Goal: Task Accomplishment & Management: Use online tool/utility

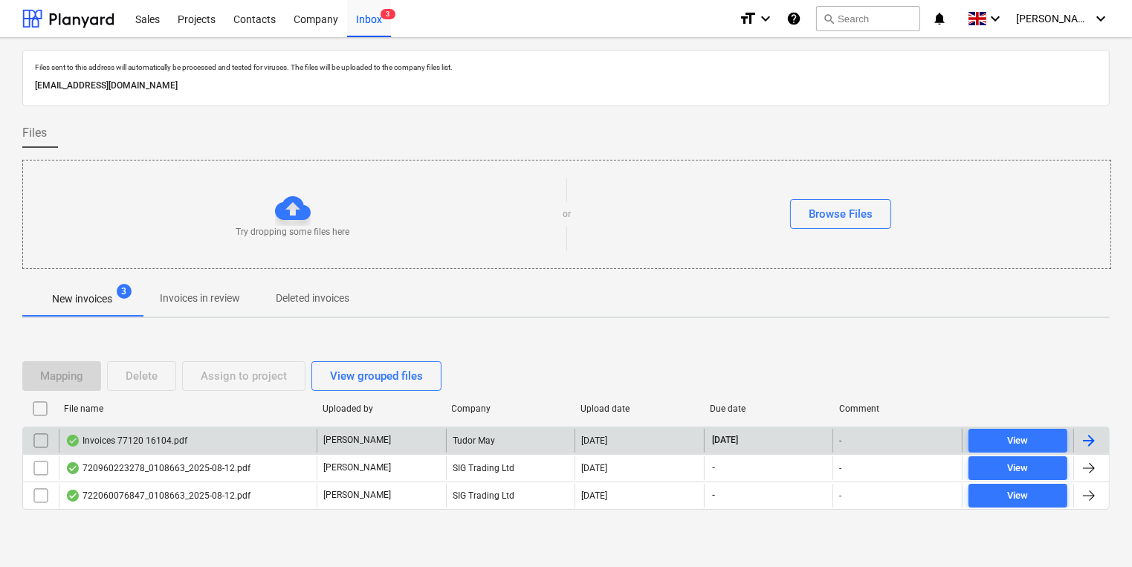
click at [190, 442] on div "Invoices 77120 16104.pdf" at bounding box center [188, 441] width 258 height 24
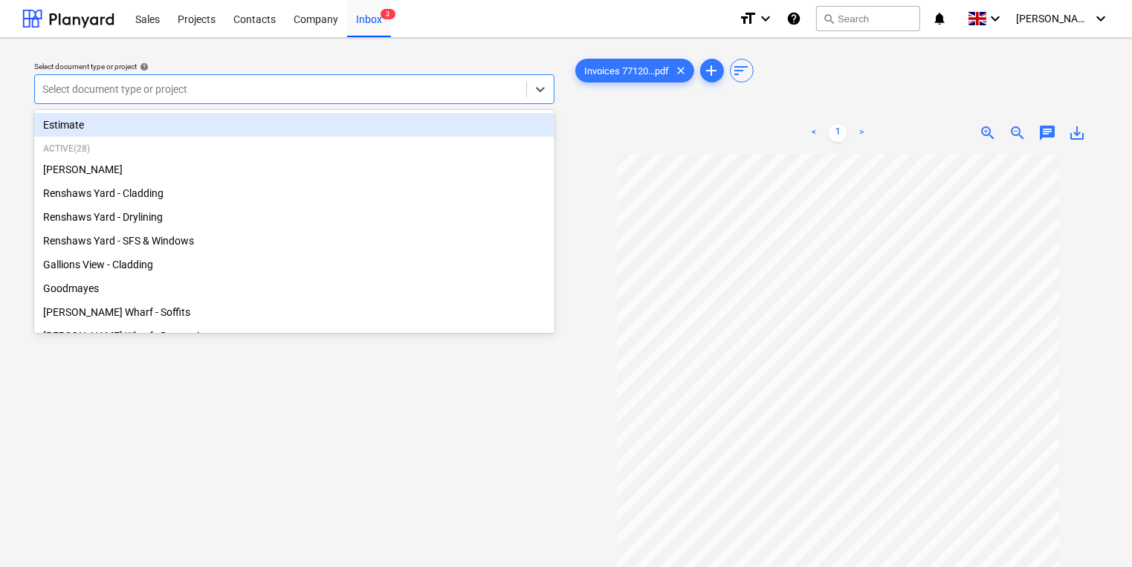
click at [347, 88] on div at bounding box center [280, 89] width 477 height 15
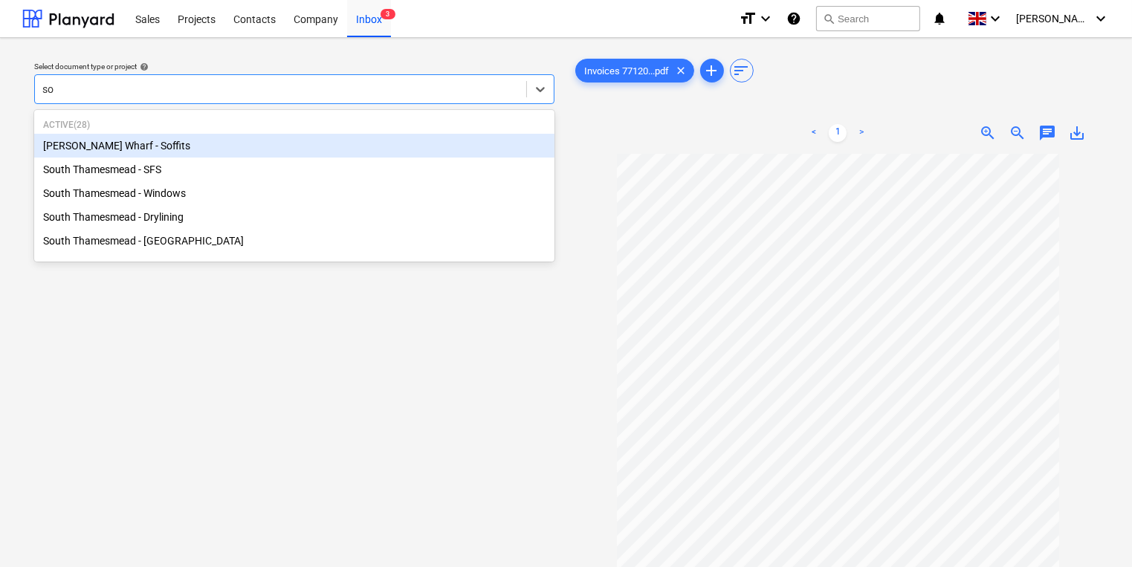
type input "sou"
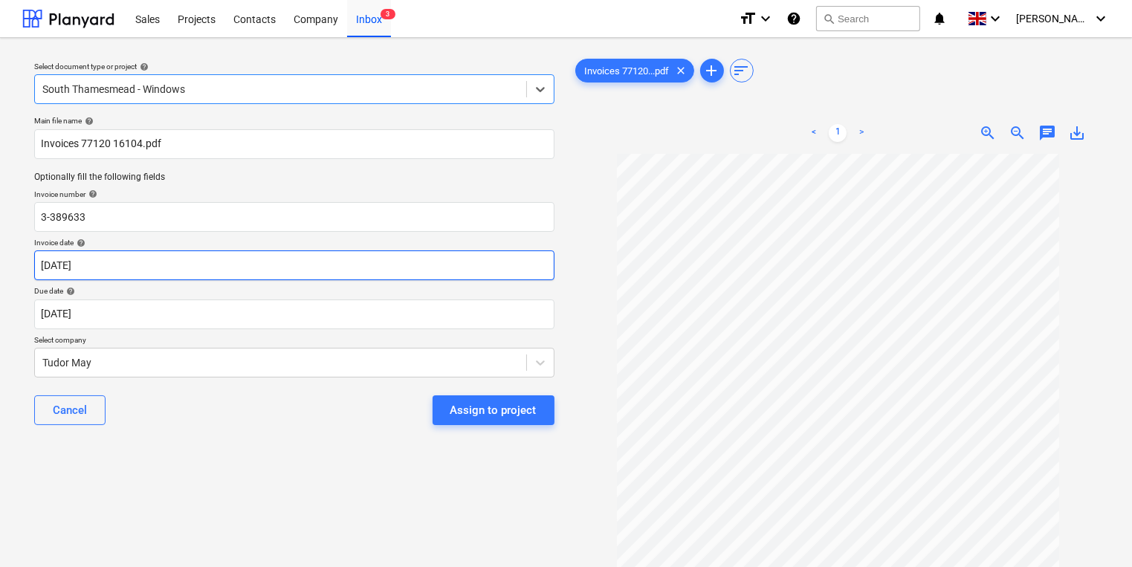
click at [254, 262] on body "Sales Projects Contacts Company Inbox 3 format_size keyboard_arrow_down help se…" at bounding box center [566, 283] width 1132 height 567
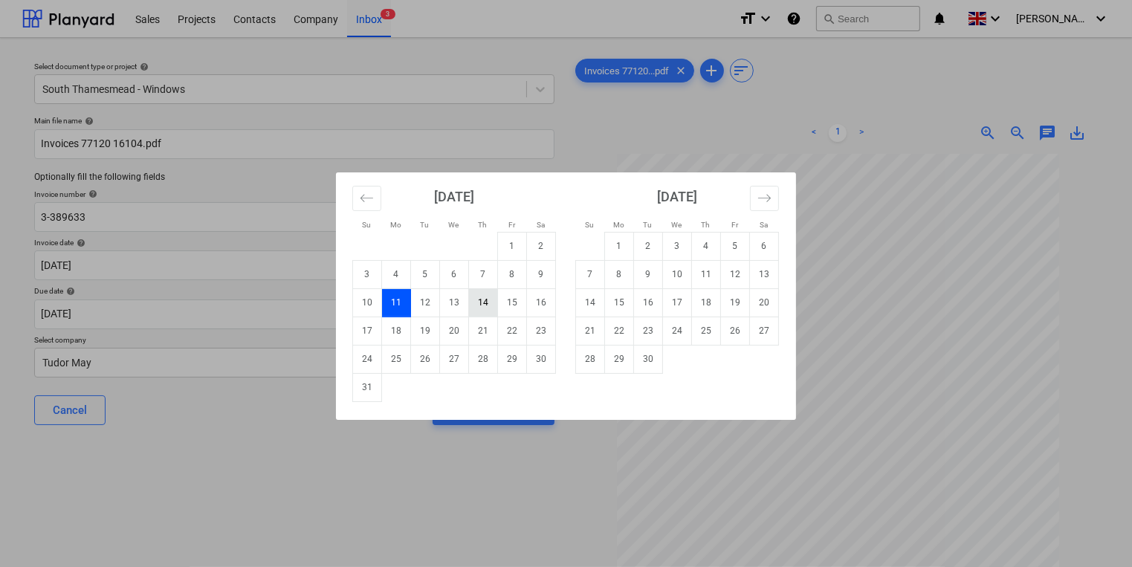
click at [483, 297] on td "14" at bounding box center [483, 303] width 29 height 28
type input "[DATE]"
click at [474, 309] on body "Sales Projects Contacts Company Inbox 3 format_size keyboard_arrow_down help se…" at bounding box center [566, 283] width 1132 height 567
click at [659, 354] on td "30" at bounding box center [648, 359] width 29 height 28
type input "[DATE]"
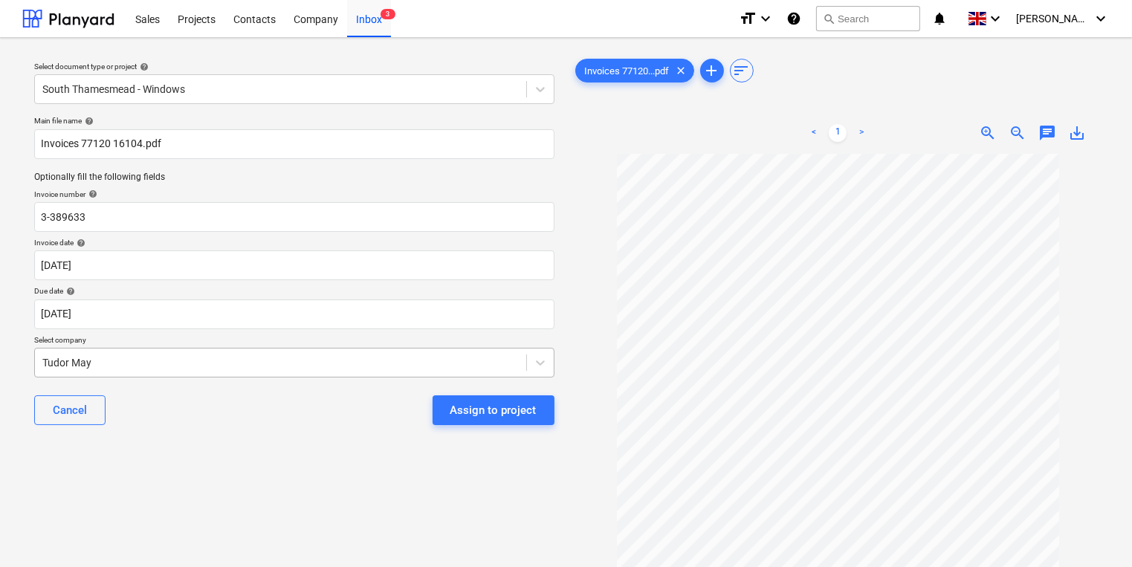
click at [300, 360] on body "Sales Projects Contacts Company Inbox 3 format_size keyboard_arrow_down help se…" at bounding box center [566, 283] width 1132 height 567
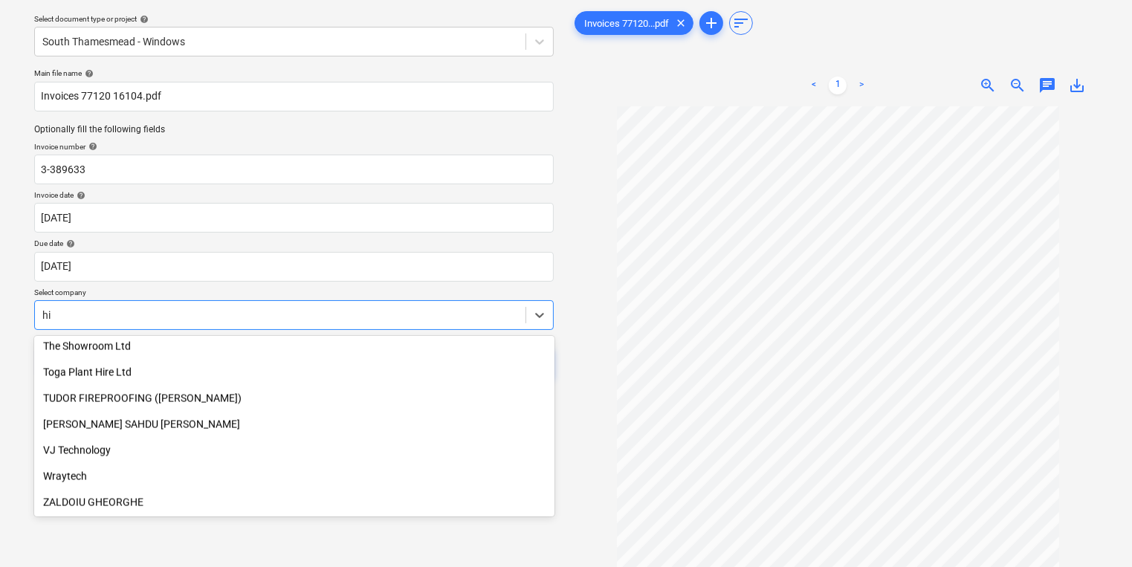
scroll to position [550, 0]
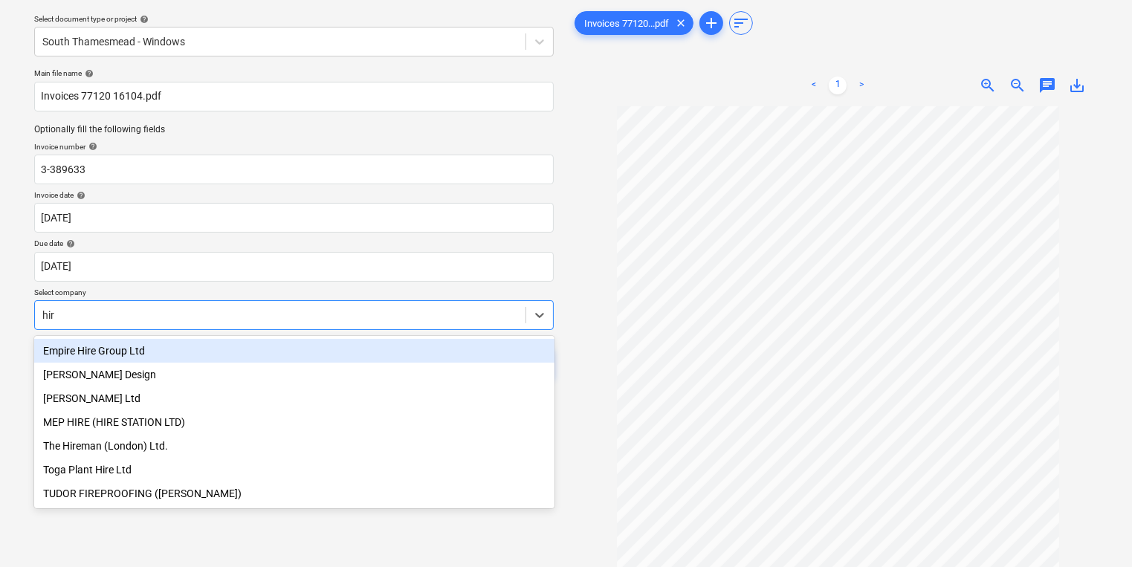
type input "[PERSON_NAME]"
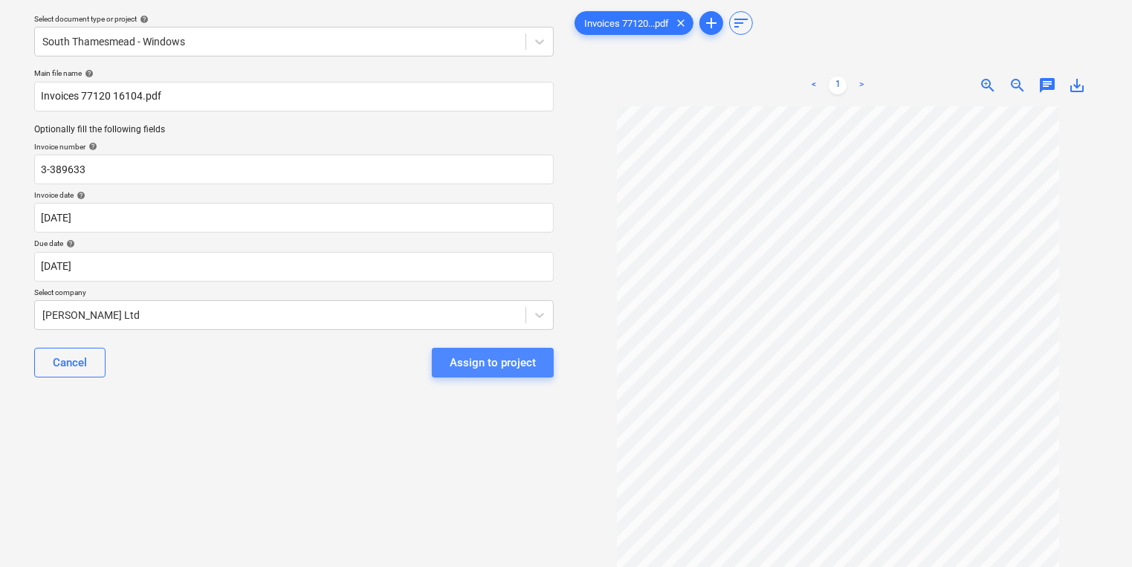
click at [500, 363] on div "Assign to project" at bounding box center [493, 362] width 86 height 19
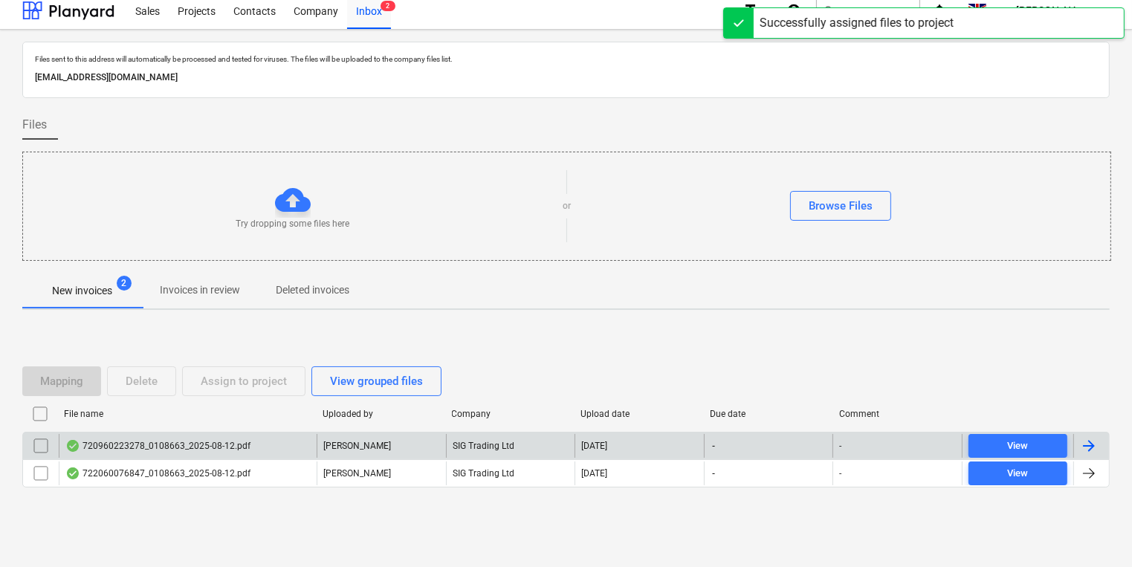
click at [199, 433] on div "720960223278_0108663_2025-08-12.pdf [PERSON_NAME] SIG Trading Ltd [DATE] - - Vi…" at bounding box center [566, 446] width 1088 height 28
click at [229, 445] on div "720960223278_0108663_2025-08-12.pdf" at bounding box center [157, 446] width 185 height 12
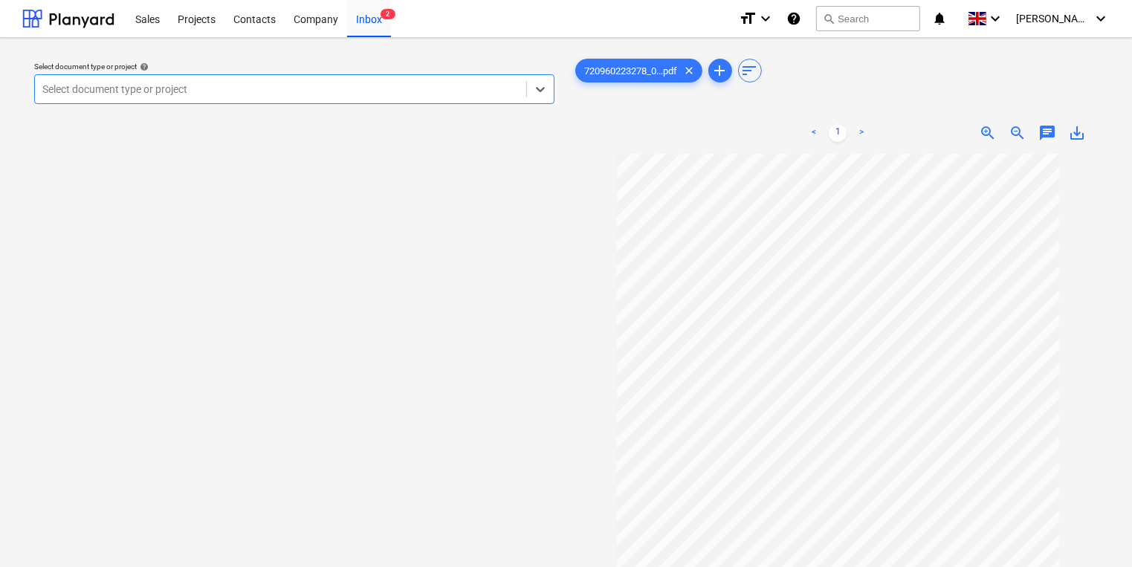
click at [323, 77] on div "Select document type or project" at bounding box center [294, 89] width 521 height 30
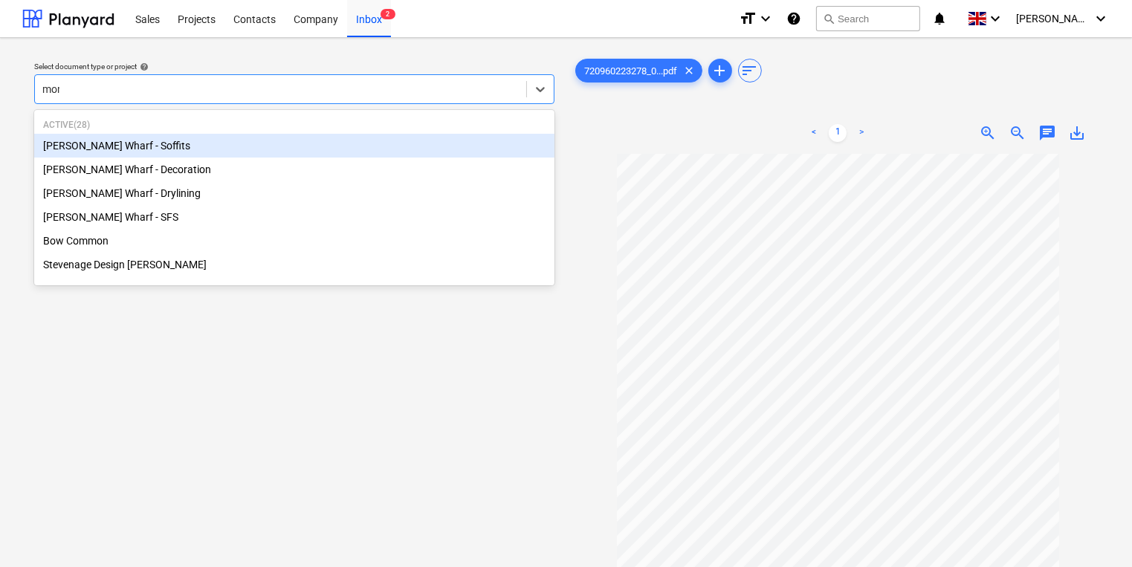
type input "mont"
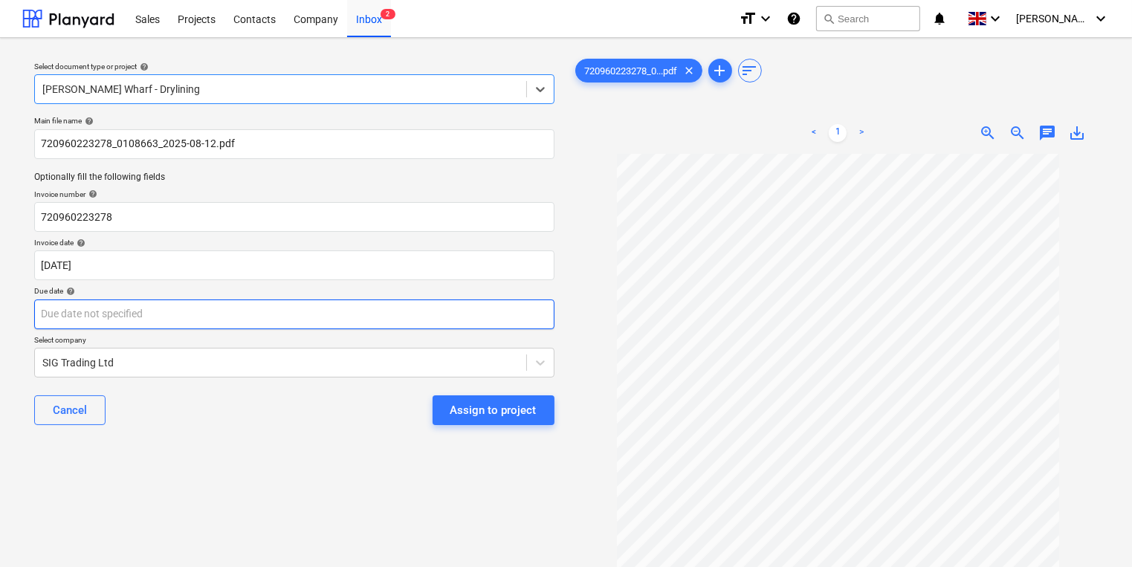
click at [238, 318] on body "Sales Projects Contacts Company Inbox 2 format_size keyboard_arrow_down help se…" at bounding box center [566, 283] width 1132 height 567
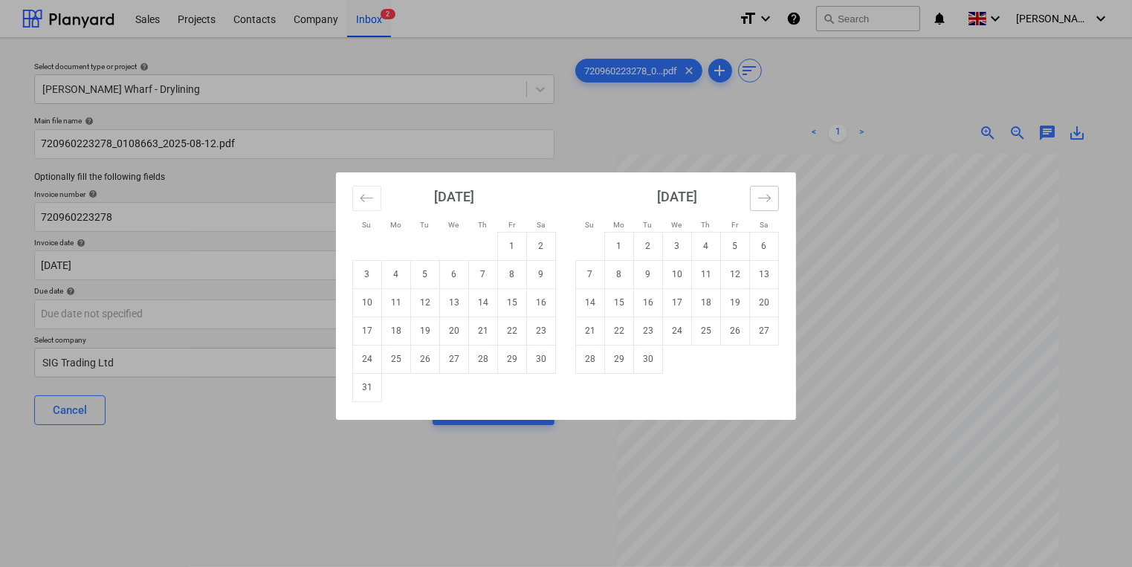
click at [770, 194] on icon "Move forward to switch to the next month." at bounding box center [765, 198] width 14 height 14
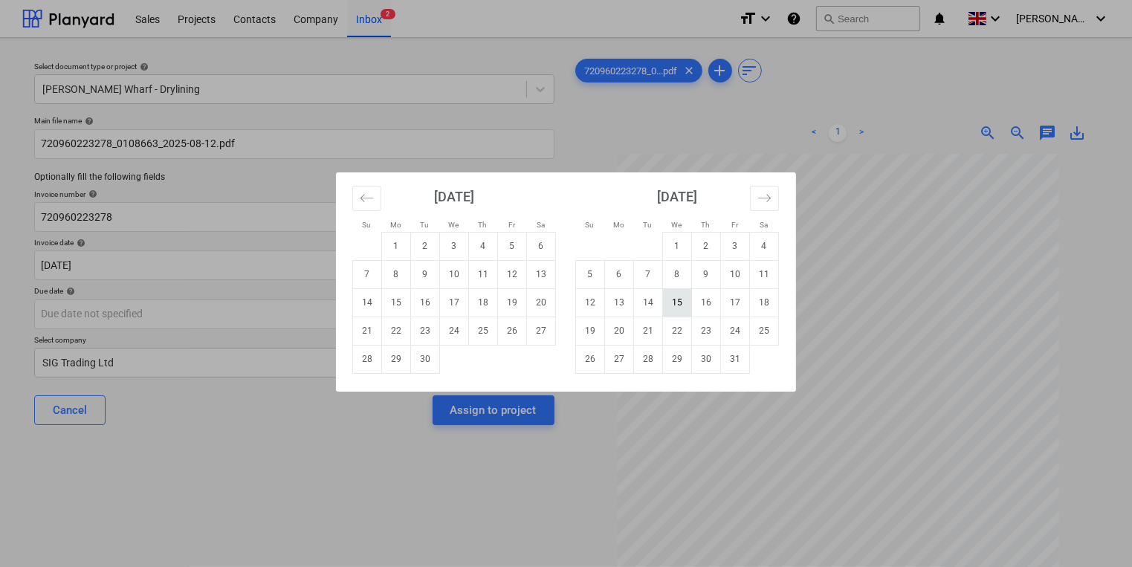
click at [674, 298] on td "15" at bounding box center [677, 303] width 29 height 28
type input "[DATE]"
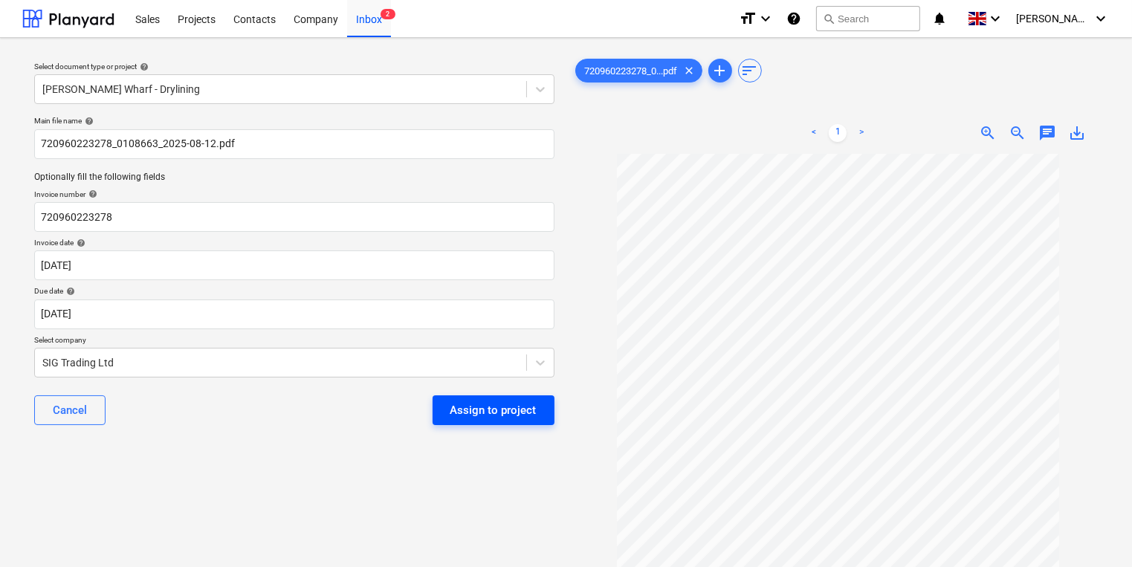
click at [476, 415] on div "Assign to project" at bounding box center [494, 410] width 86 height 19
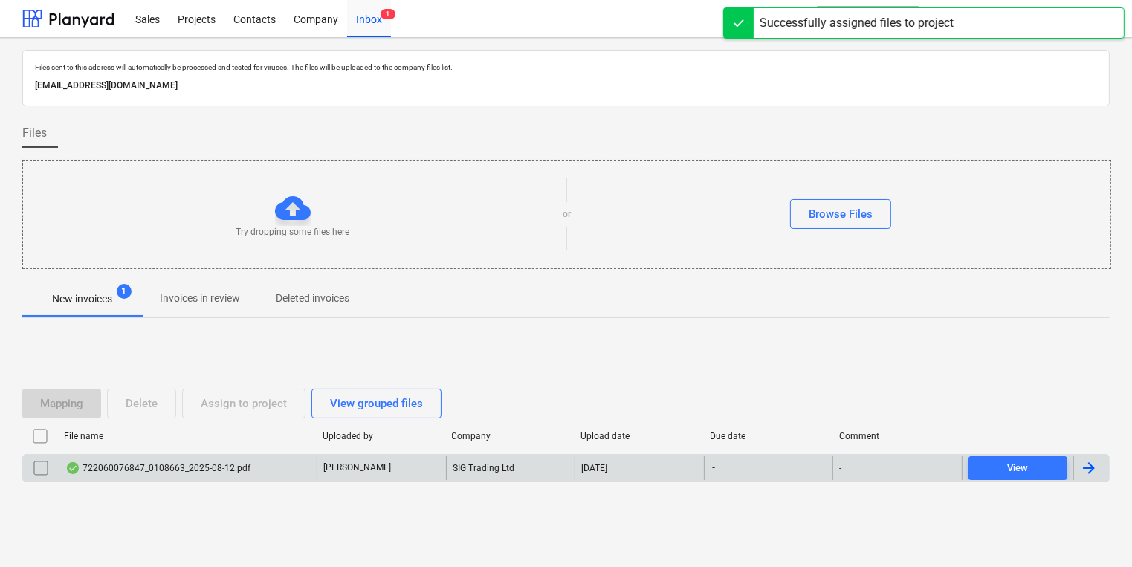
click at [190, 464] on div "722060076847_0108663_2025-08-12.pdf" at bounding box center [157, 469] width 185 height 12
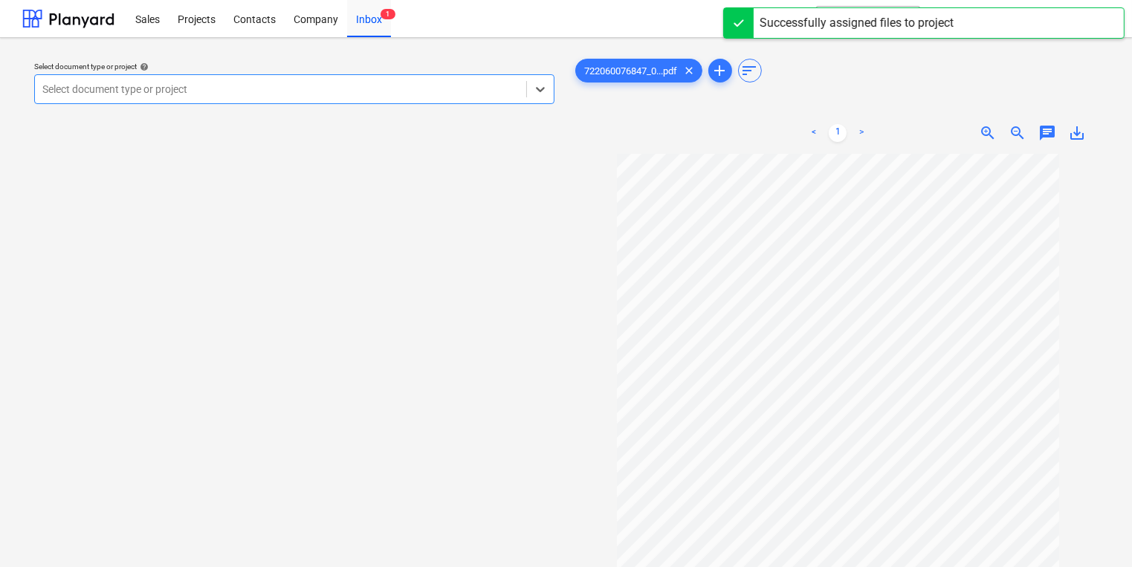
click at [223, 86] on div at bounding box center [280, 89] width 477 height 15
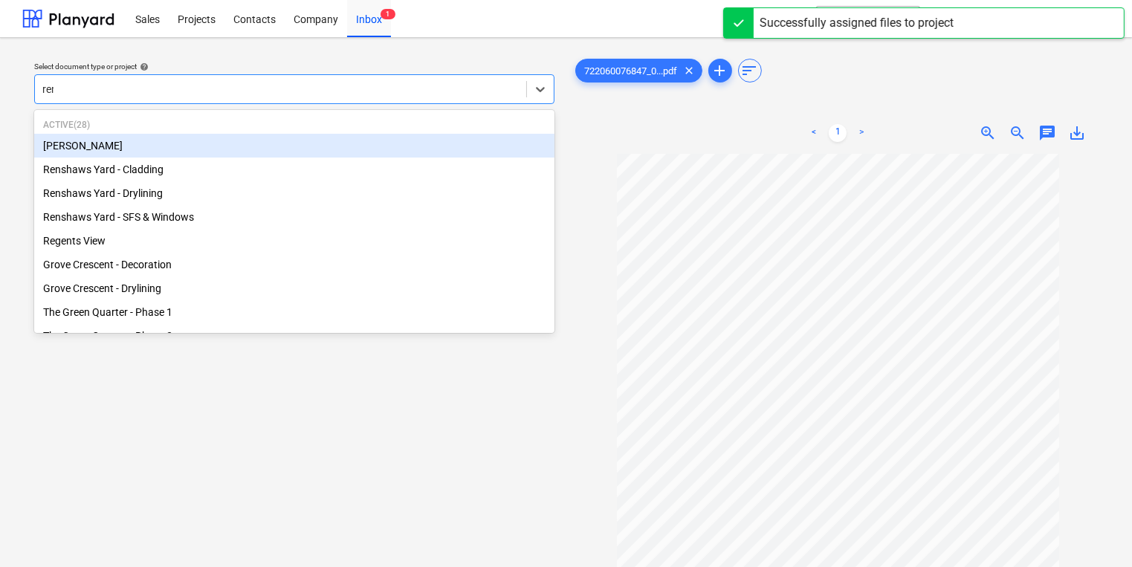
type input "rens"
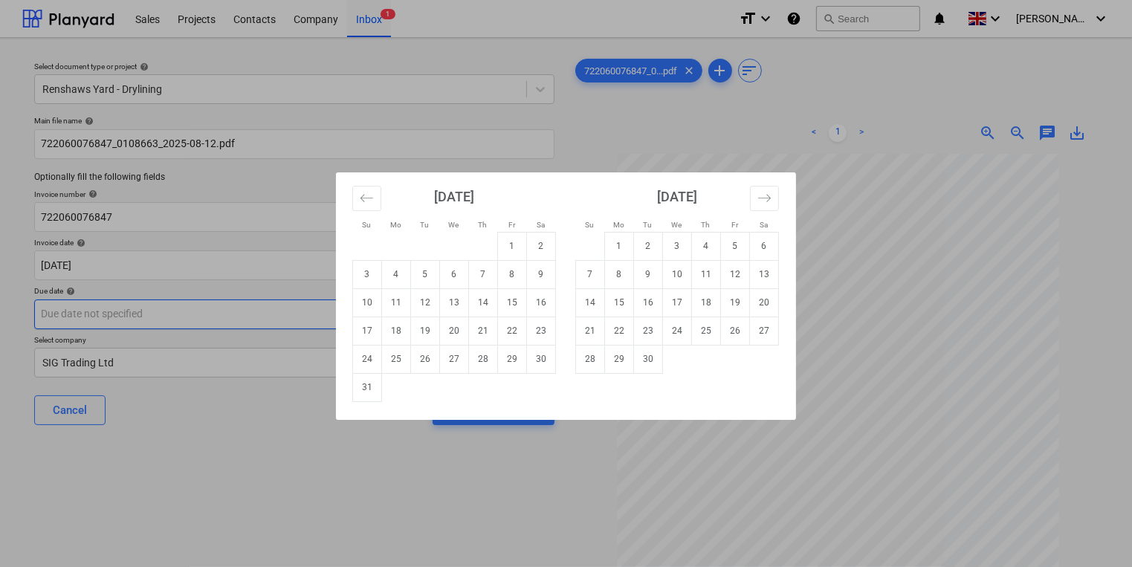
click at [267, 313] on body "Sales Projects Contacts Company Inbox 1 format_size keyboard_arrow_down help se…" at bounding box center [566, 283] width 1132 height 567
click at [769, 193] on icon "Move forward to switch to the next month." at bounding box center [765, 198] width 14 height 14
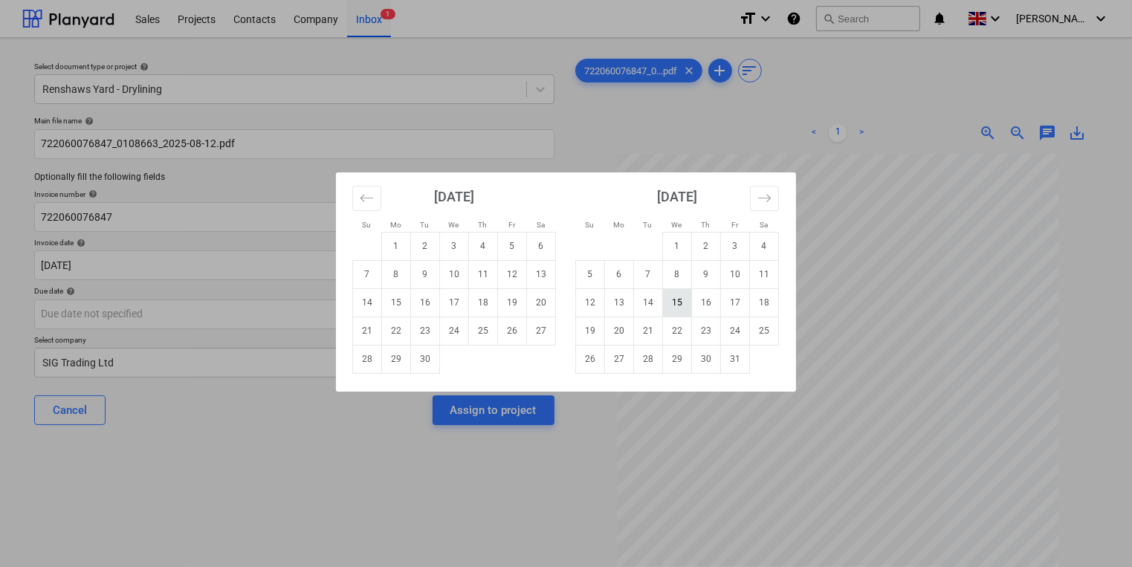
click at [672, 301] on td "15" at bounding box center [677, 303] width 29 height 28
type input "[DATE]"
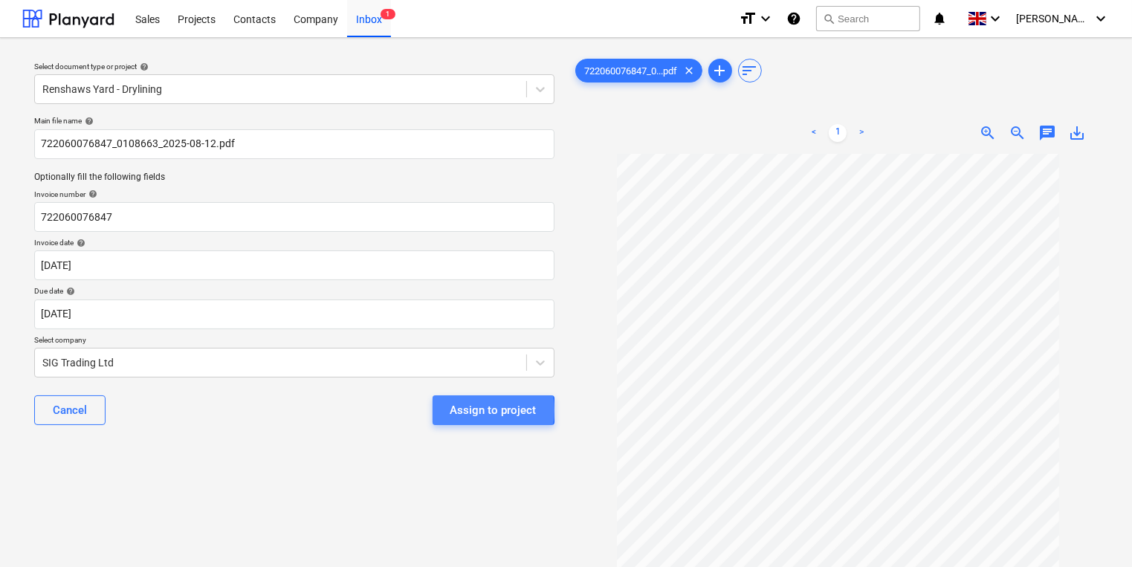
click at [471, 410] on div "Assign to project" at bounding box center [494, 410] width 86 height 19
